Goal: Find specific page/section: Find specific page/section

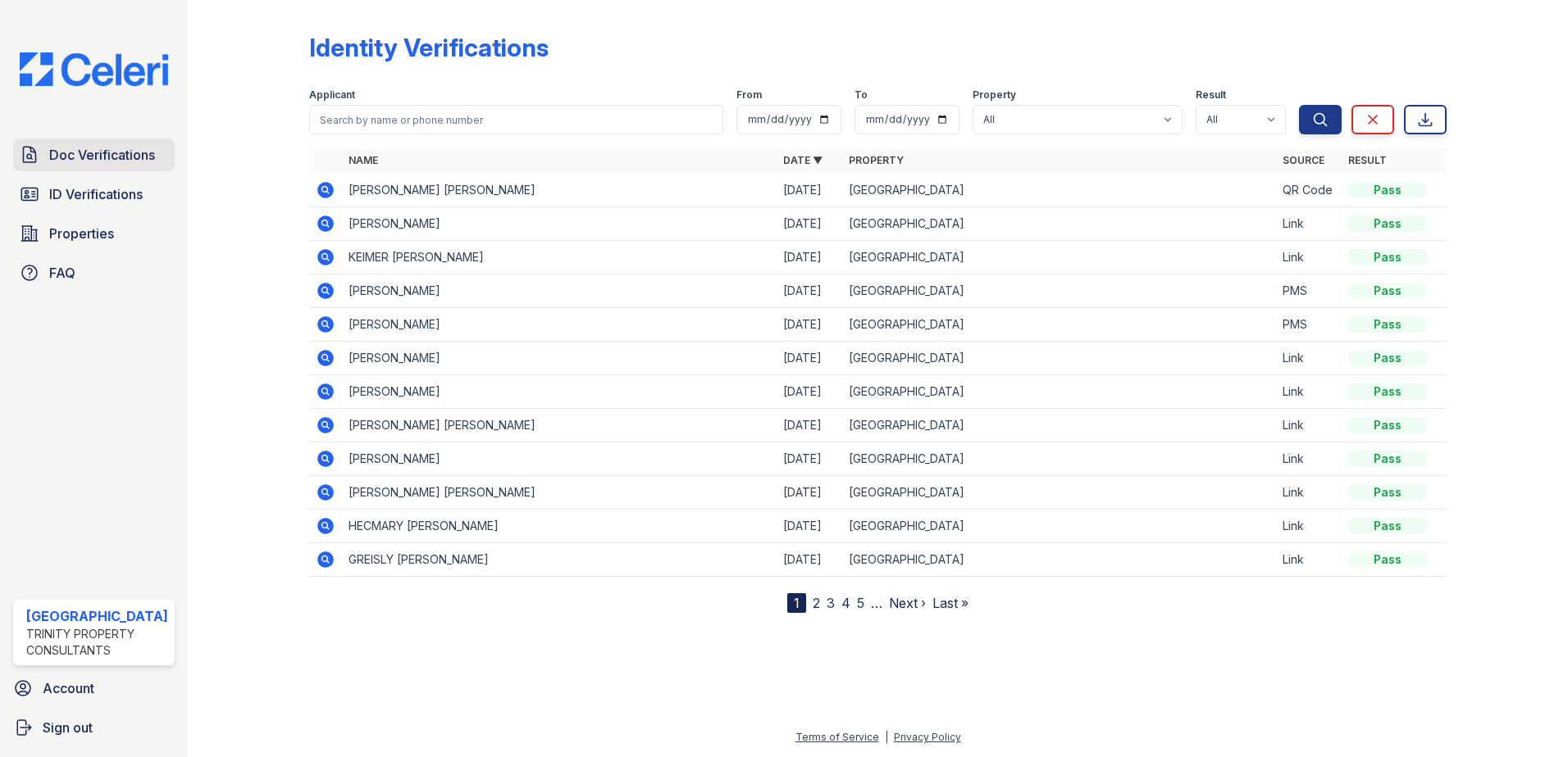
click at [136, 156] on span "Doc Verifications" at bounding box center [102, 155] width 106 height 20
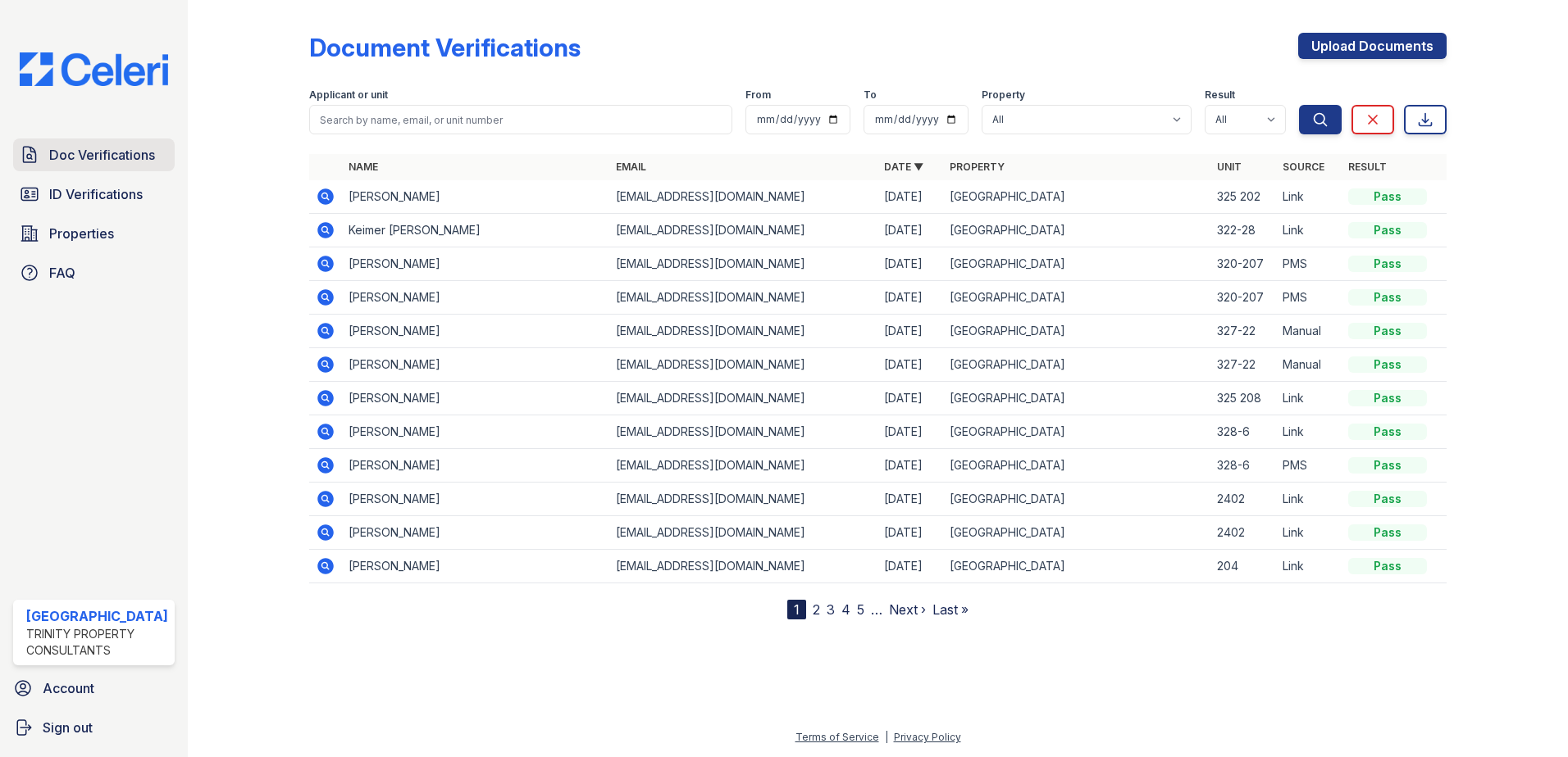
click at [72, 150] on span "Doc Verifications" at bounding box center [102, 155] width 106 height 20
click at [117, 148] on span "Doc Verifications" at bounding box center [102, 155] width 106 height 20
click at [133, 159] on span "Doc Verifications" at bounding box center [102, 155] width 106 height 20
click at [161, 155] on link "Doc Verifications" at bounding box center [94, 154] width 161 height 32
click at [82, 151] on span "Doc Verifications" at bounding box center [102, 155] width 106 height 20
